Goal: Find specific page/section: Find specific page/section

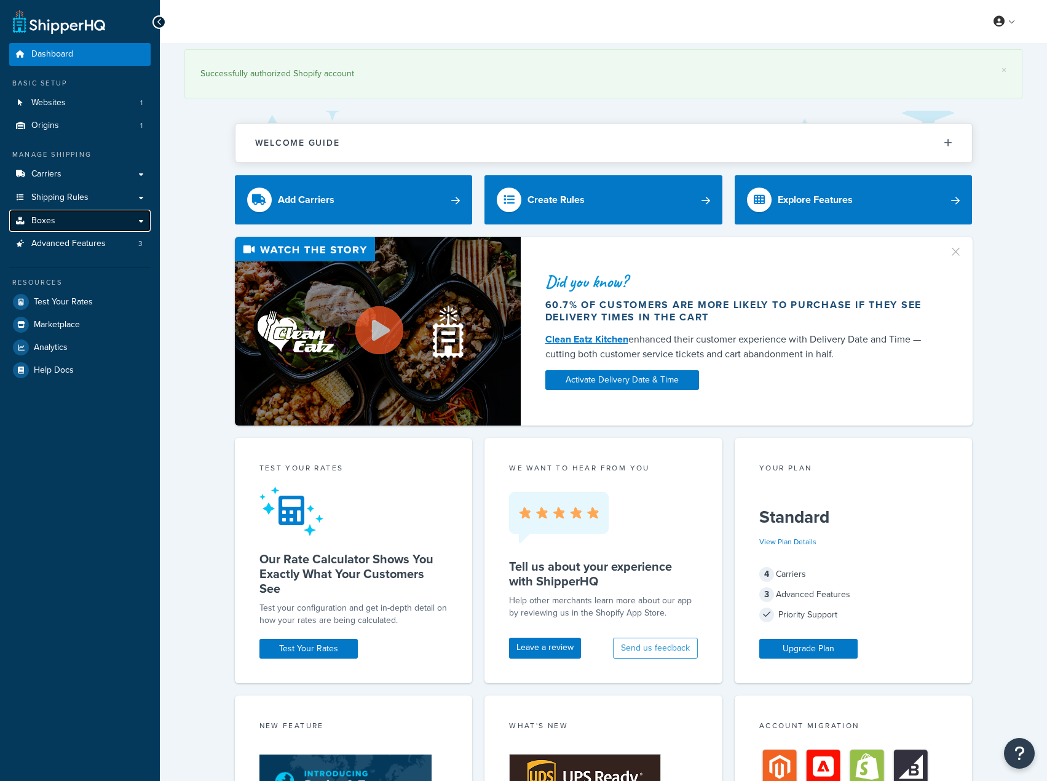
drag, startPoint x: 0, startPoint y: 0, endPoint x: 63, endPoint y: 225, distance: 233.8
click at [63, 225] on link "Boxes" at bounding box center [79, 221] width 141 height 23
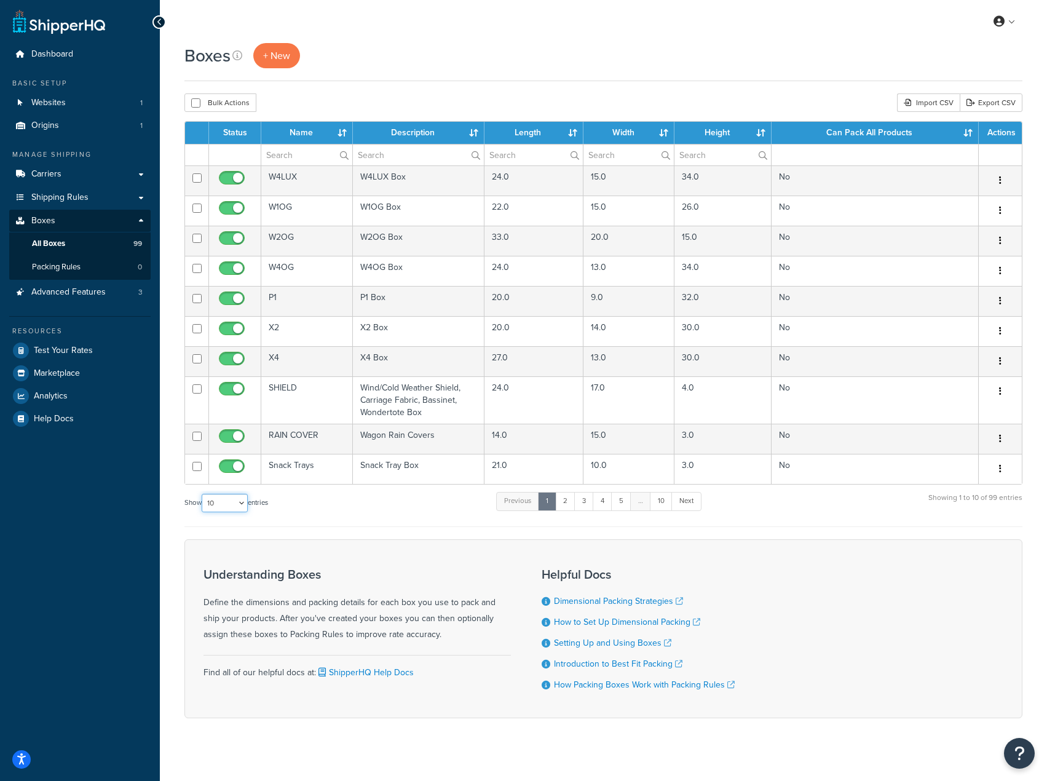
click at [243, 505] on select "10 15 25 50 100 1000" at bounding box center [225, 503] width 46 height 18
select select "1000"
click at [203, 494] on select "10 15 25 50 100 1000" at bounding box center [225, 503] width 46 height 18
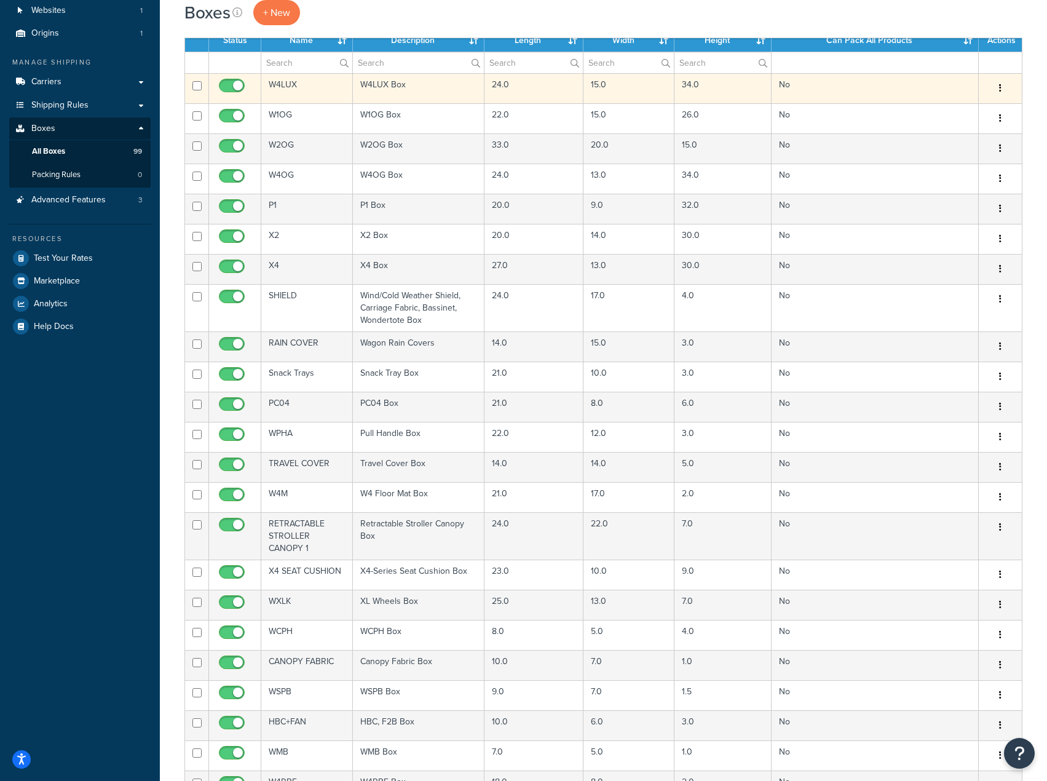
scroll to position [90, 0]
